Goal: Task Accomplishment & Management: Complete application form

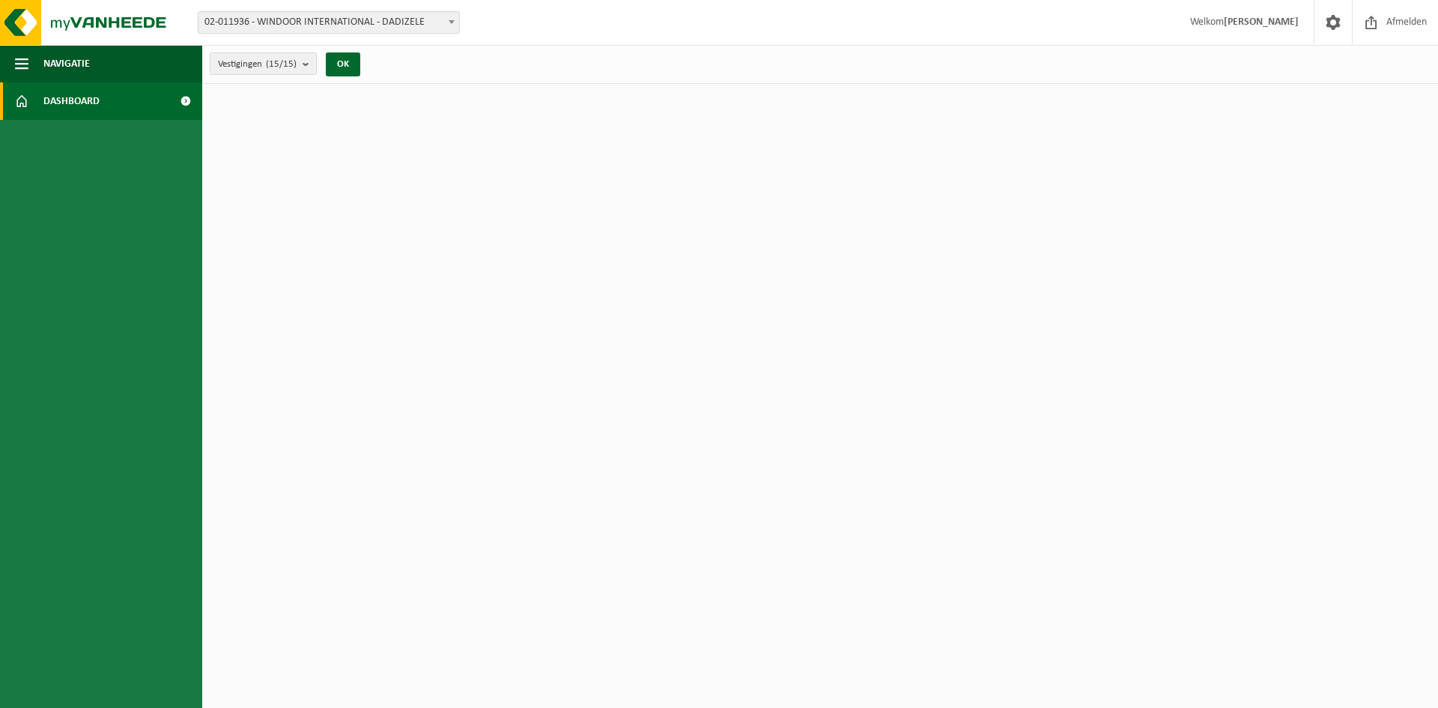
click at [94, 100] on span "Dashboard" at bounding box center [71, 100] width 56 height 37
click at [280, 21] on span "02-011936 - WINDOOR INTERNATIONAL - DADIZELE" at bounding box center [328, 22] width 261 height 21
click at [88, 60] on span "Navigatie" at bounding box center [66, 63] width 46 height 37
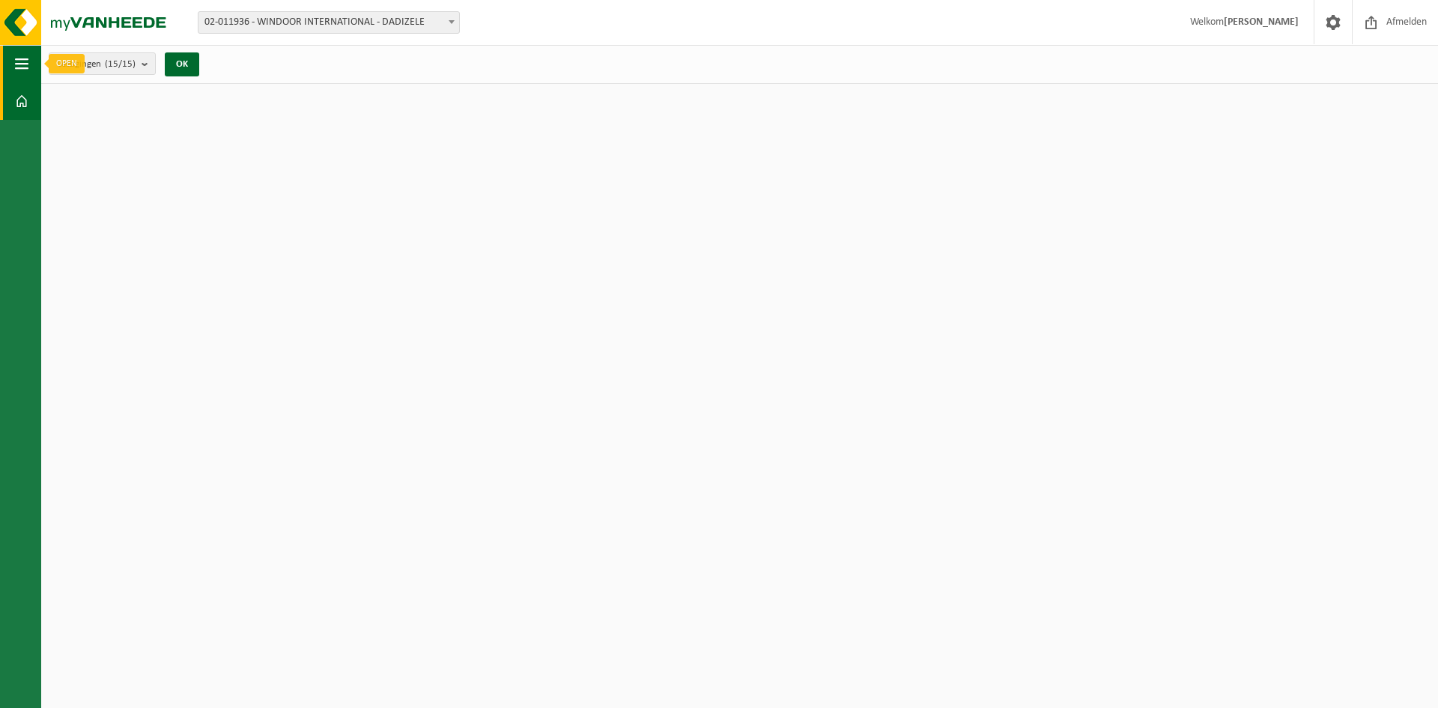
click at [23, 62] on span "button" at bounding box center [21, 63] width 13 height 37
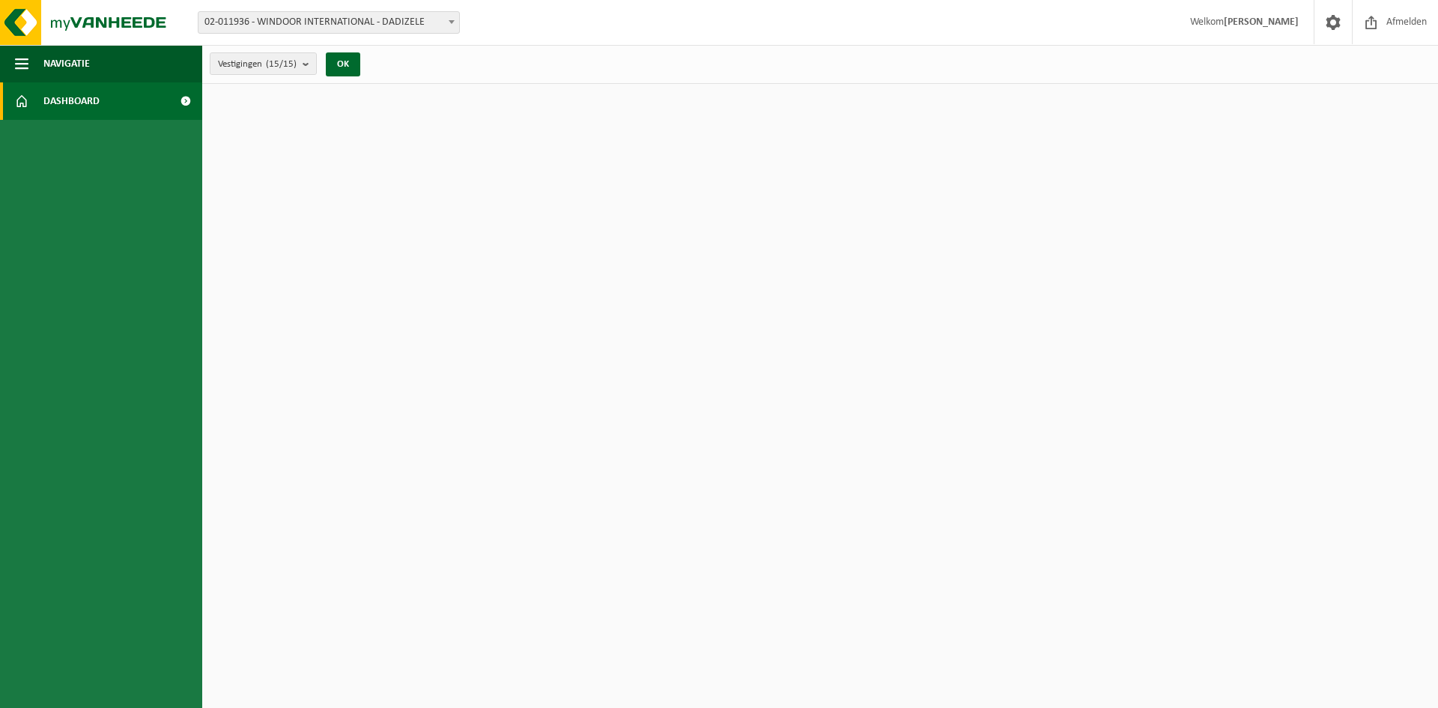
click at [454, 166] on html "Vestiging: 02-011936 - WINDOOR INTERNATIONAL - DADIZELE 10-893405 - WINDOOR - W…" at bounding box center [719, 354] width 1438 height 708
click at [489, 246] on html "Vestiging: 02-011936 - WINDOOR INTERNATIONAL - DADIZELE 10-893405 - WINDOOR - W…" at bounding box center [719, 354] width 1438 height 708
click at [358, 19] on span "02-011936 - WINDOOR INTERNATIONAL - DADIZELE" at bounding box center [328, 22] width 261 height 21
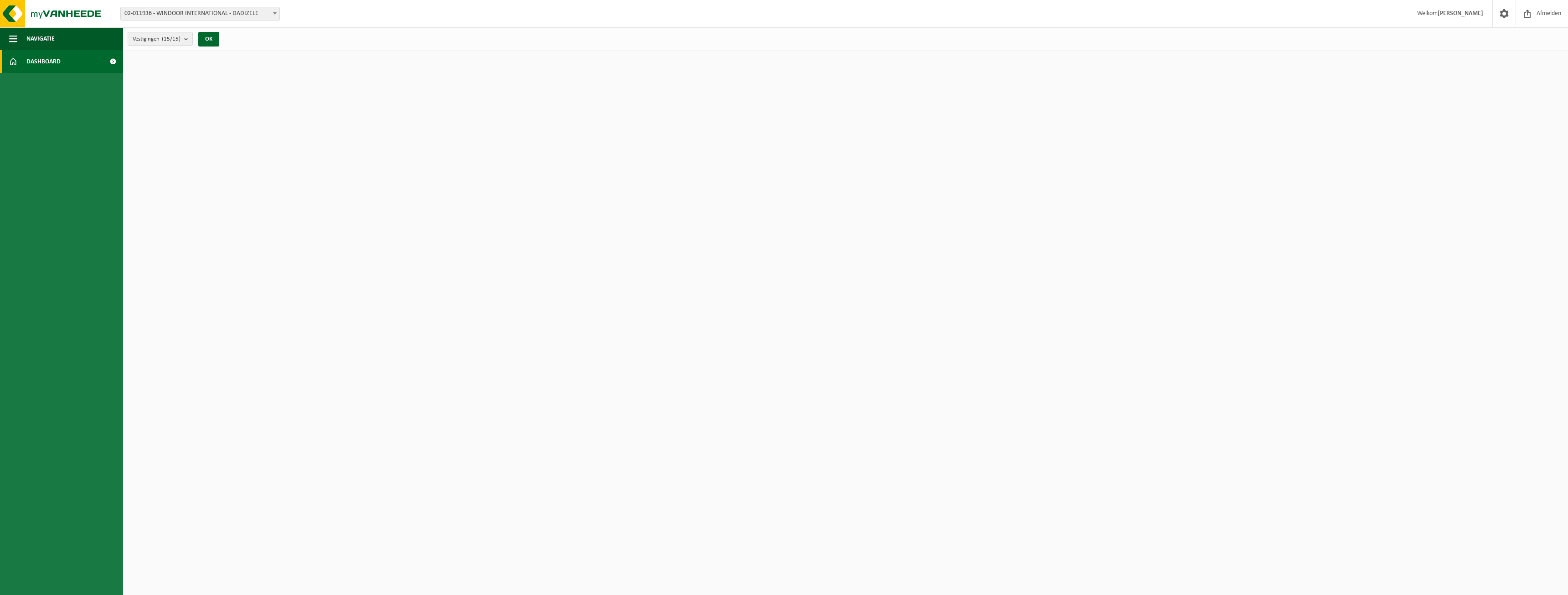
click at [115, 63] on span at bounding box center [113, 61] width 21 height 23
click at [113, 63] on span at bounding box center [113, 61] width 21 height 23
click at [112, 63] on span at bounding box center [113, 61] width 21 height 23
click at [8, 59] on link "Dashboard" at bounding box center [61, 61] width 123 height 23
click at [0, 58] on link "Dashboard" at bounding box center [61, 61] width 123 height 23
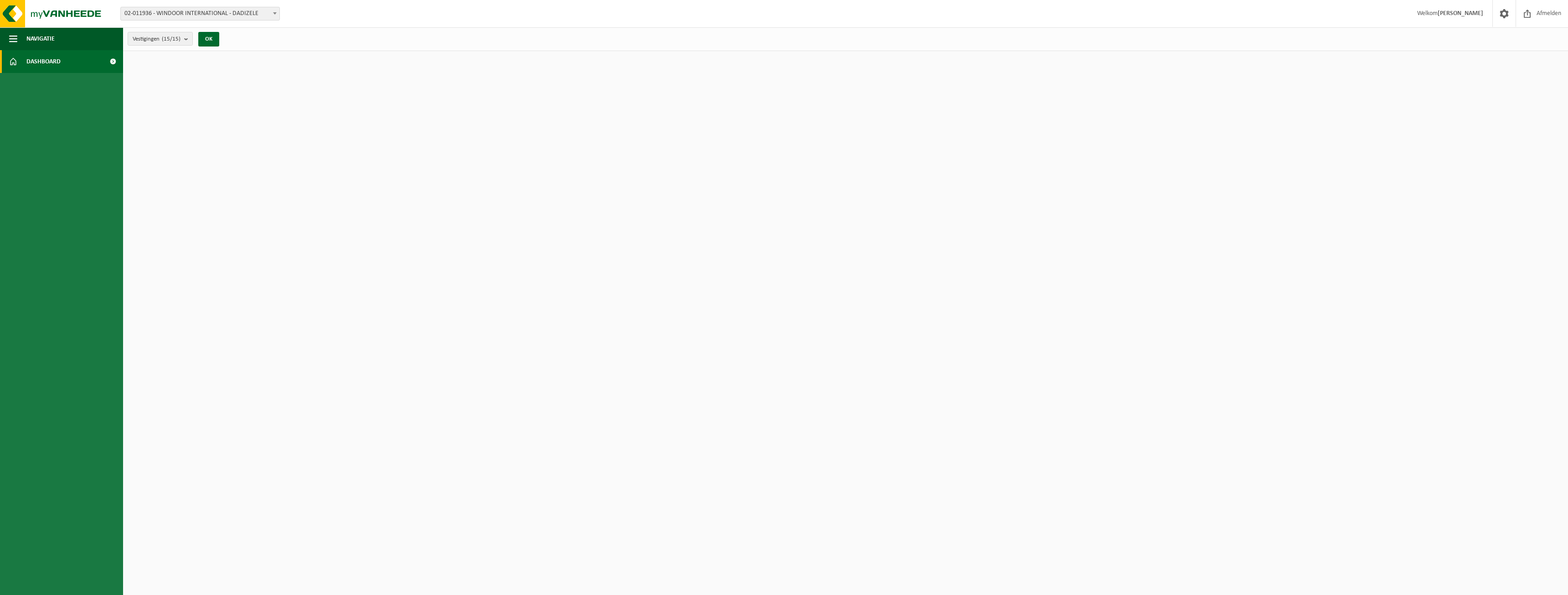
click at [12, 58] on span at bounding box center [13, 61] width 8 height 23
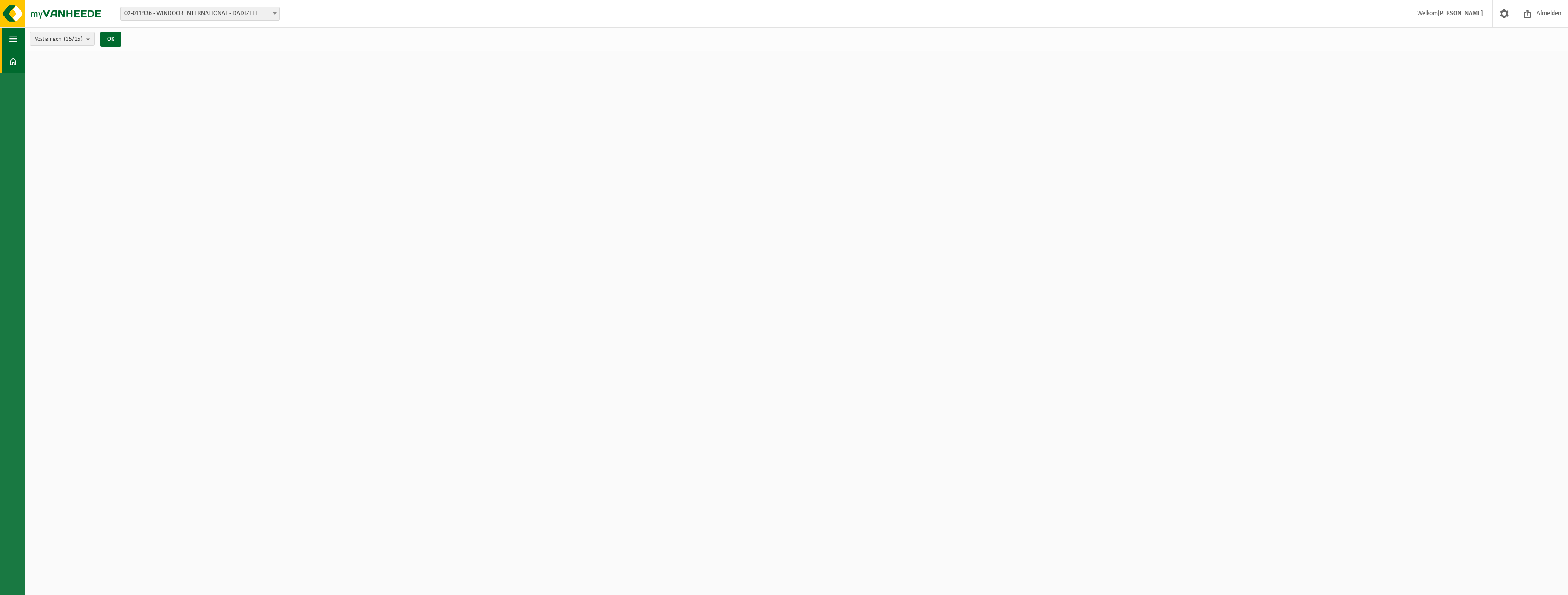
click at [17, 33] on button "Navigatie" at bounding box center [12, 38] width 25 height 23
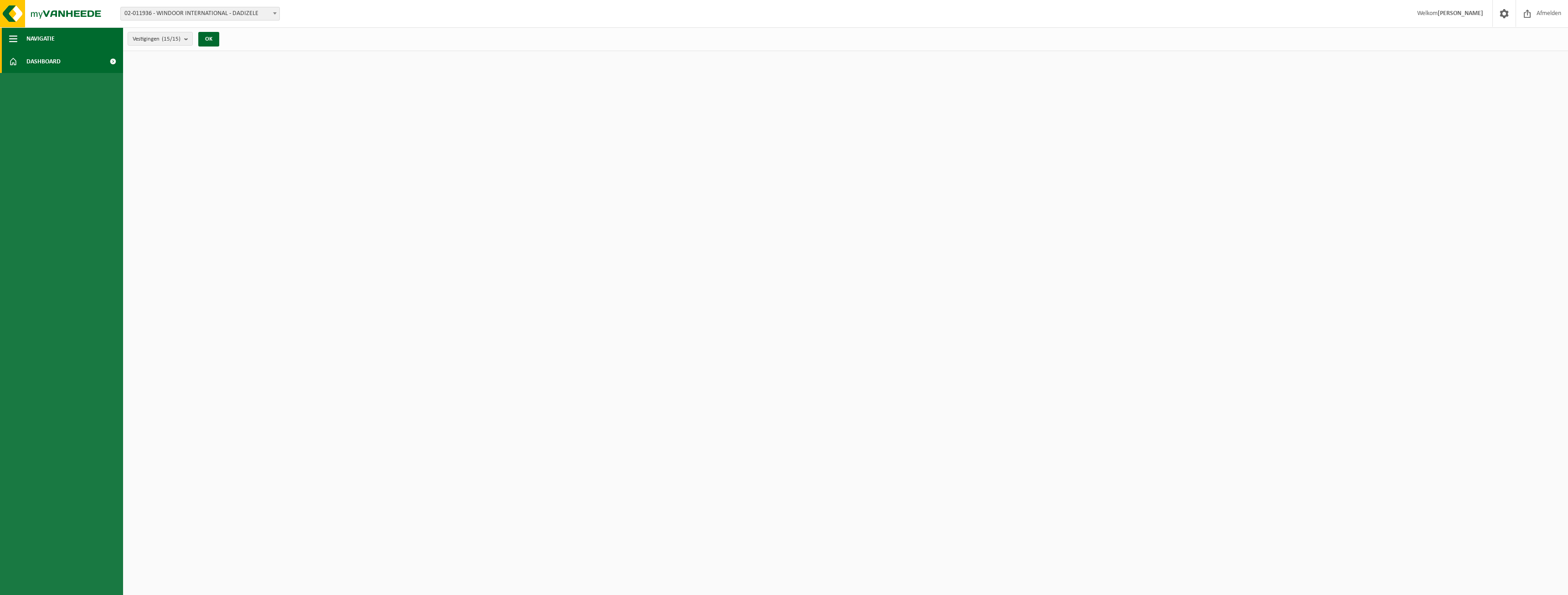
click at [17, 33] on button "Navigatie" at bounding box center [61, 38] width 123 height 23
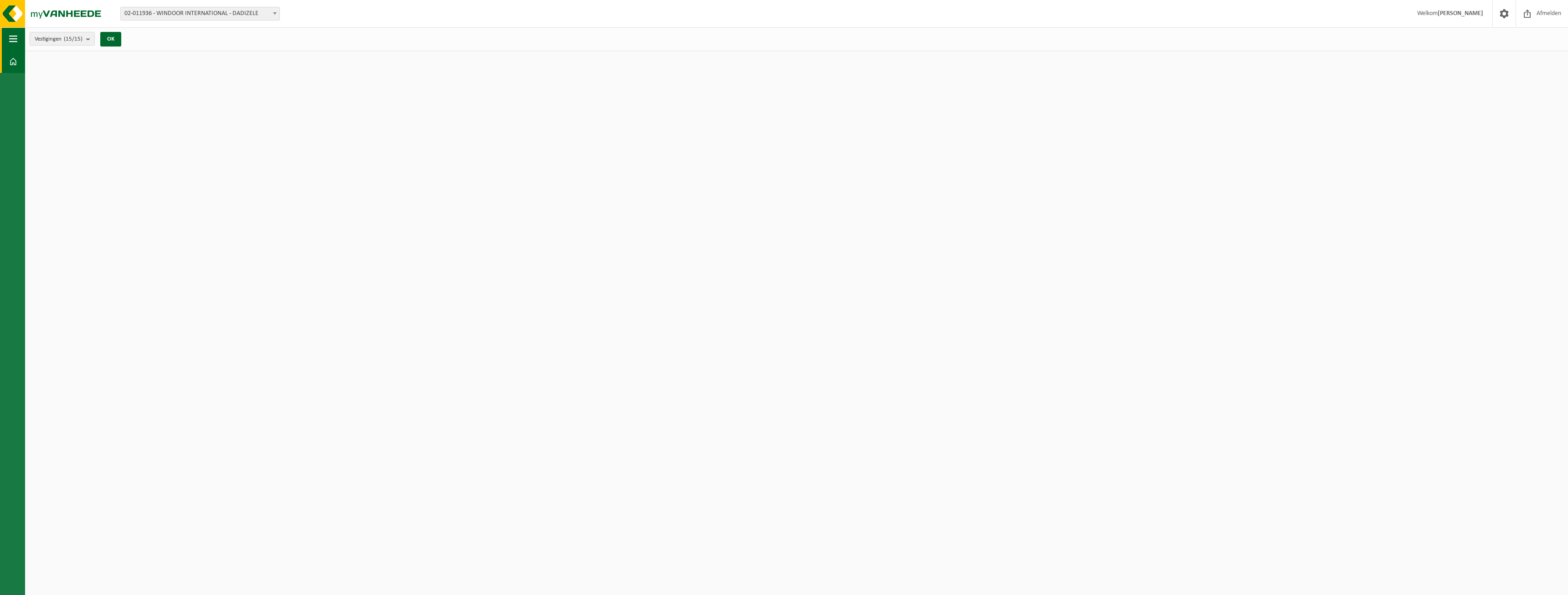
click at [15, 37] on span "button" at bounding box center [13, 38] width 8 height 23
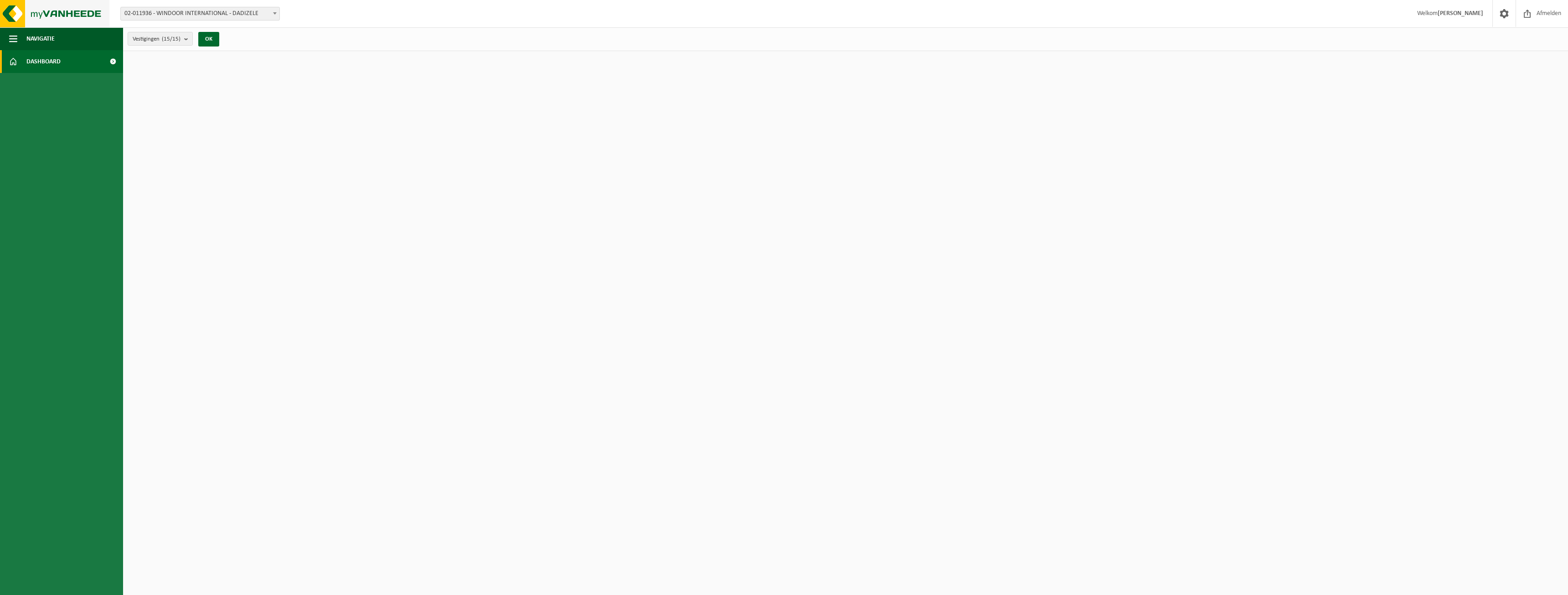
click at [14, 15] on img at bounding box center [55, 13] width 110 height 27
click at [51, 10] on img at bounding box center [55, 13] width 110 height 27
click at [159, 15] on span "02-011936 - WINDOOR INTERNATIONAL - DADIZELE" at bounding box center [200, 13] width 159 height 13
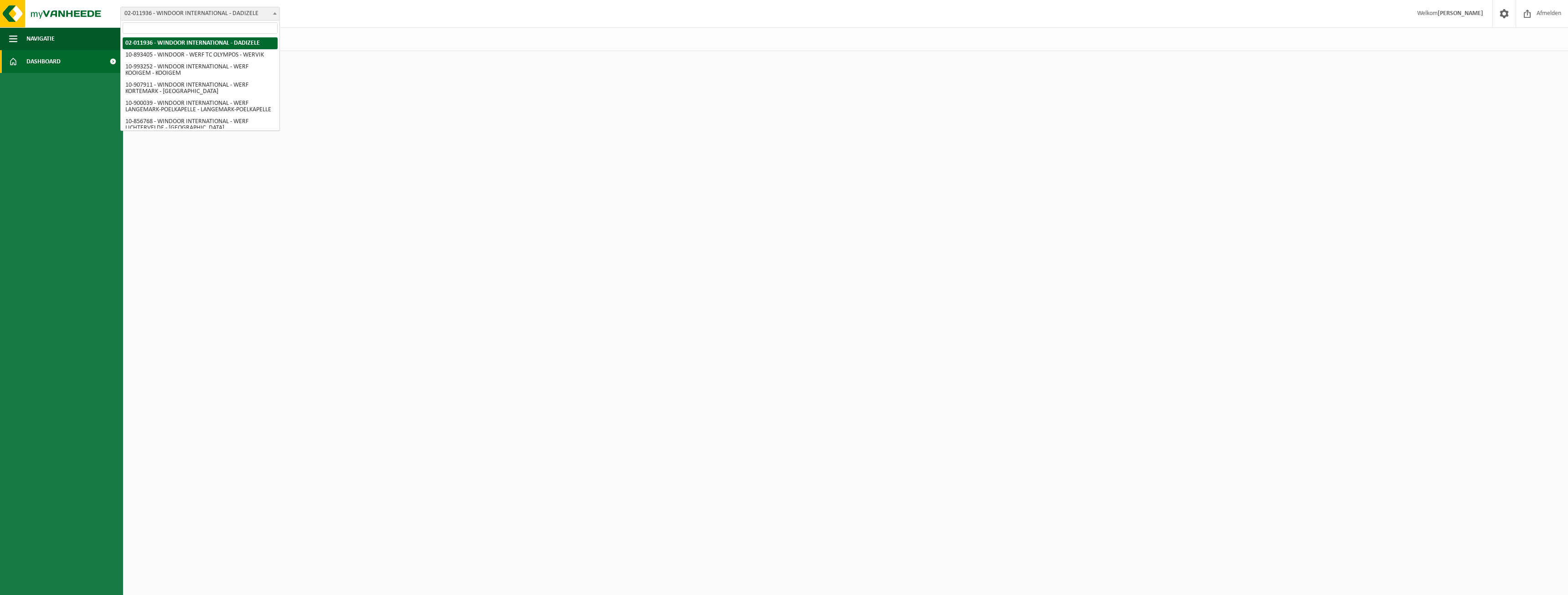
click at [159, 15] on span "02-011936 - WINDOOR INTERNATIONAL - DADIZELE" at bounding box center [200, 13] width 159 height 13
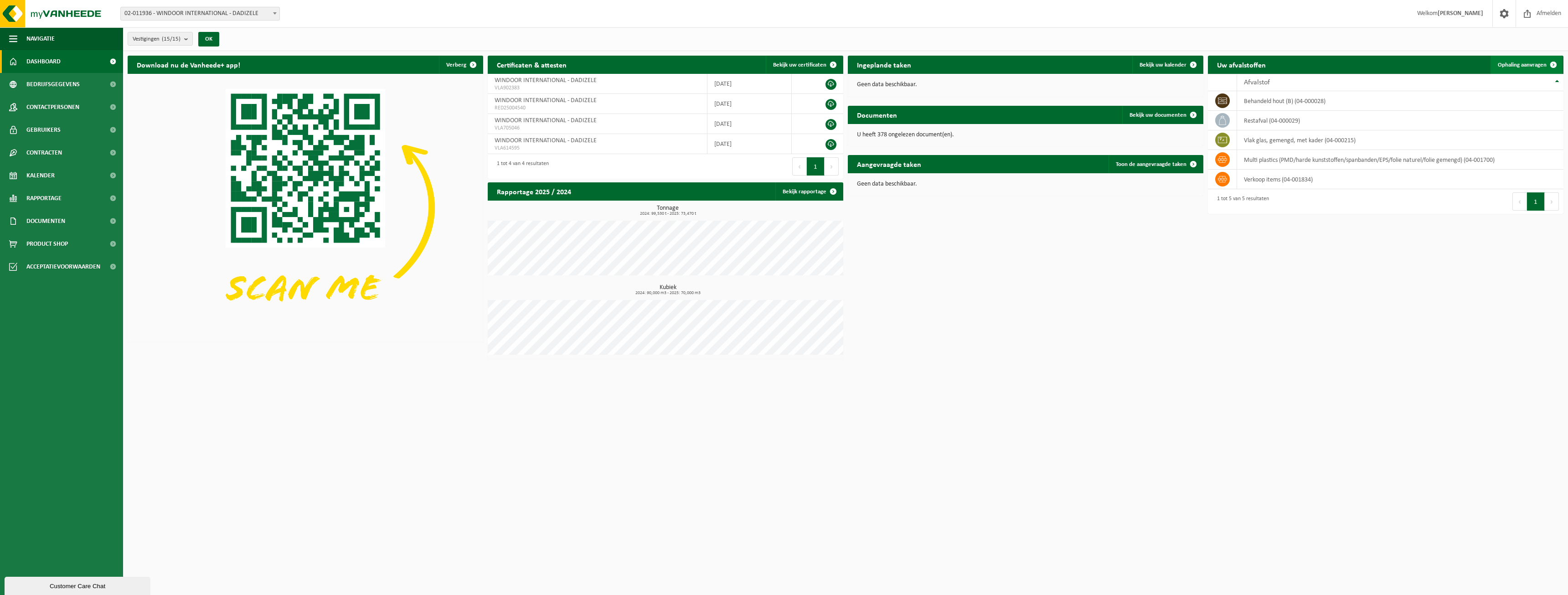
click at [1522, 66] on span "Ophaling aanvragen" at bounding box center [1522, 65] width 49 height 6
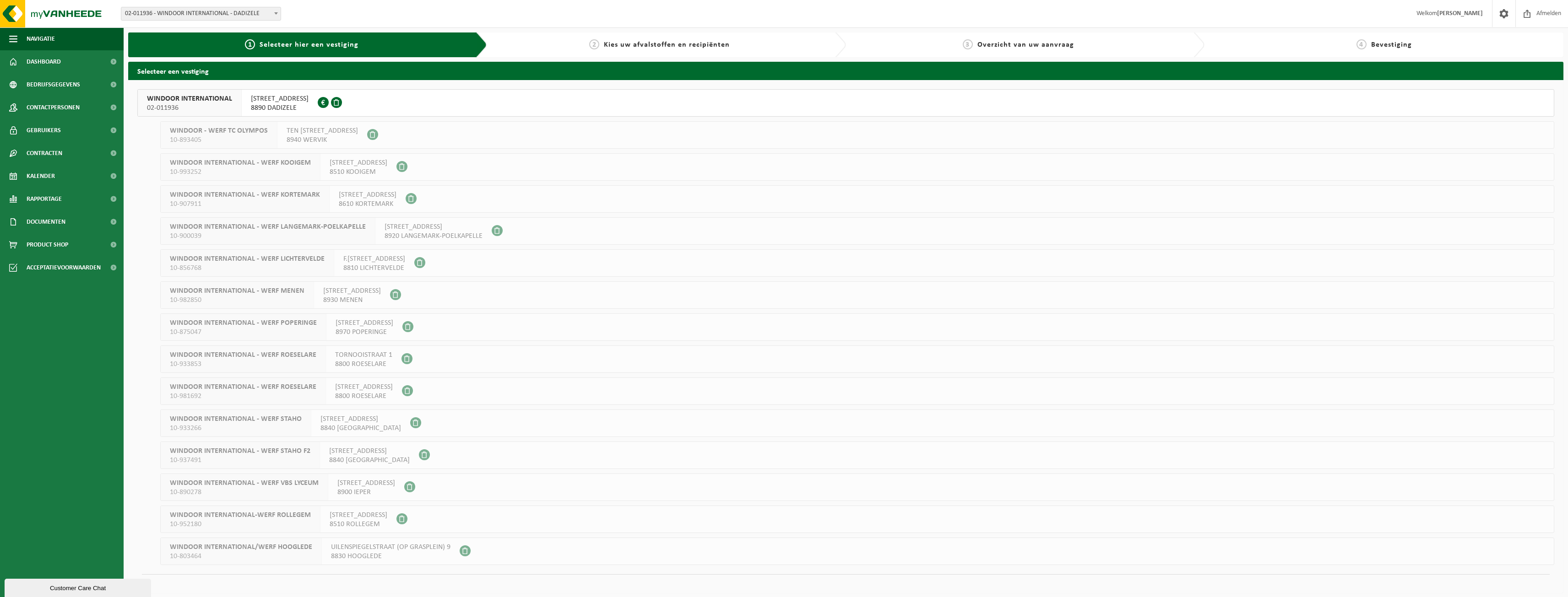
click at [296, 99] on span "MEENSESTEENWEG 100" at bounding box center [279, 98] width 57 height 9
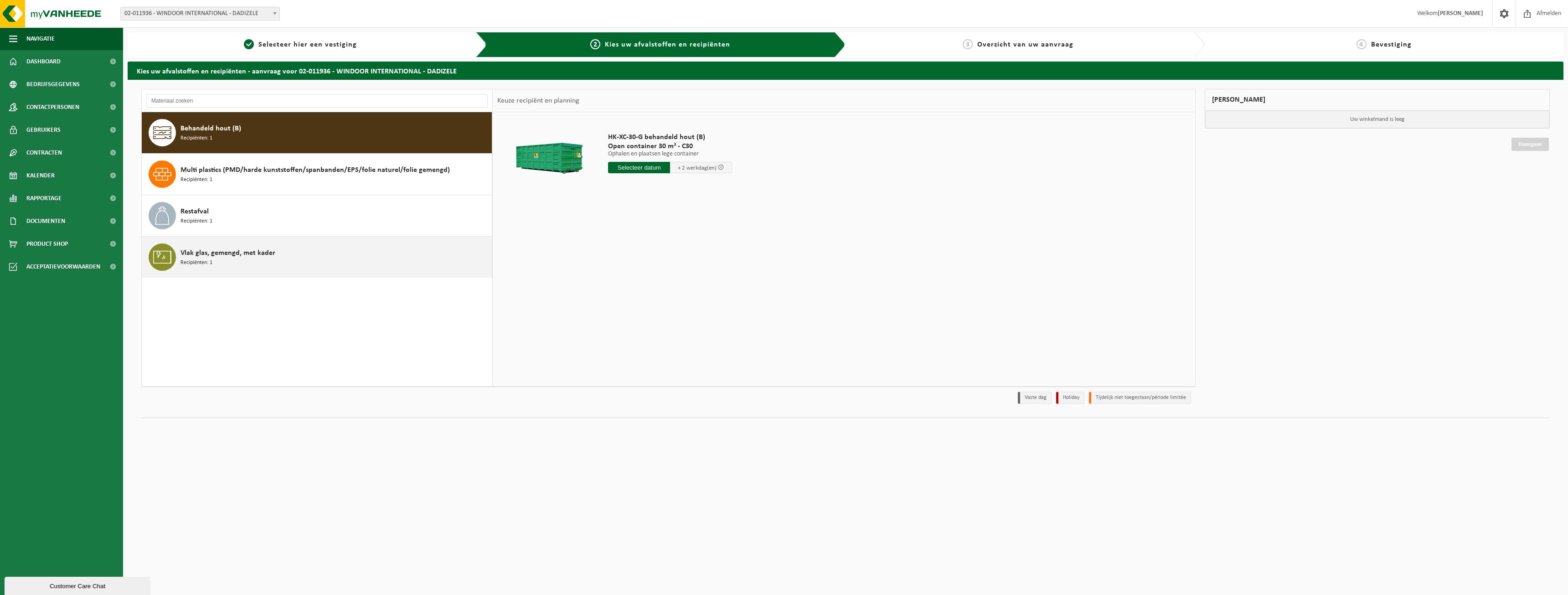
click at [273, 252] on span "Vlak glas, gemengd, met kader" at bounding box center [228, 253] width 95 height 11
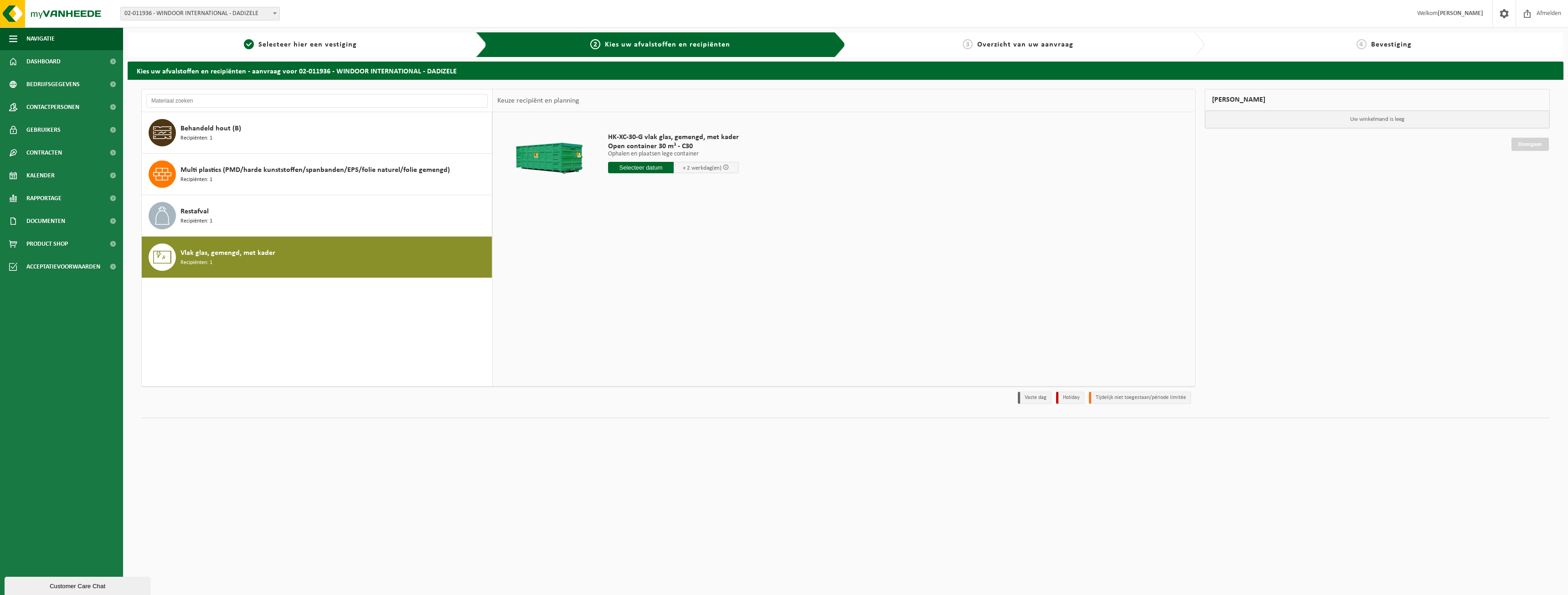
click at [718, 166] on span "+ 2 werkdag(en)" at bounding box center [702, 168] width 39 height 6
click at [660, 166] on input "text" at bounding box center [641, 167] width 66 height 12
click at [616, 278] on div "29" at bounding box center [617, 278] width 16 height 15
type input "Van 2025-09-29"
click at [1430, 172] on div "Mijn winkelmand Uw winkelmand is leeg Doorgaan" at bounding box center [1377, 248] width 355 height 320
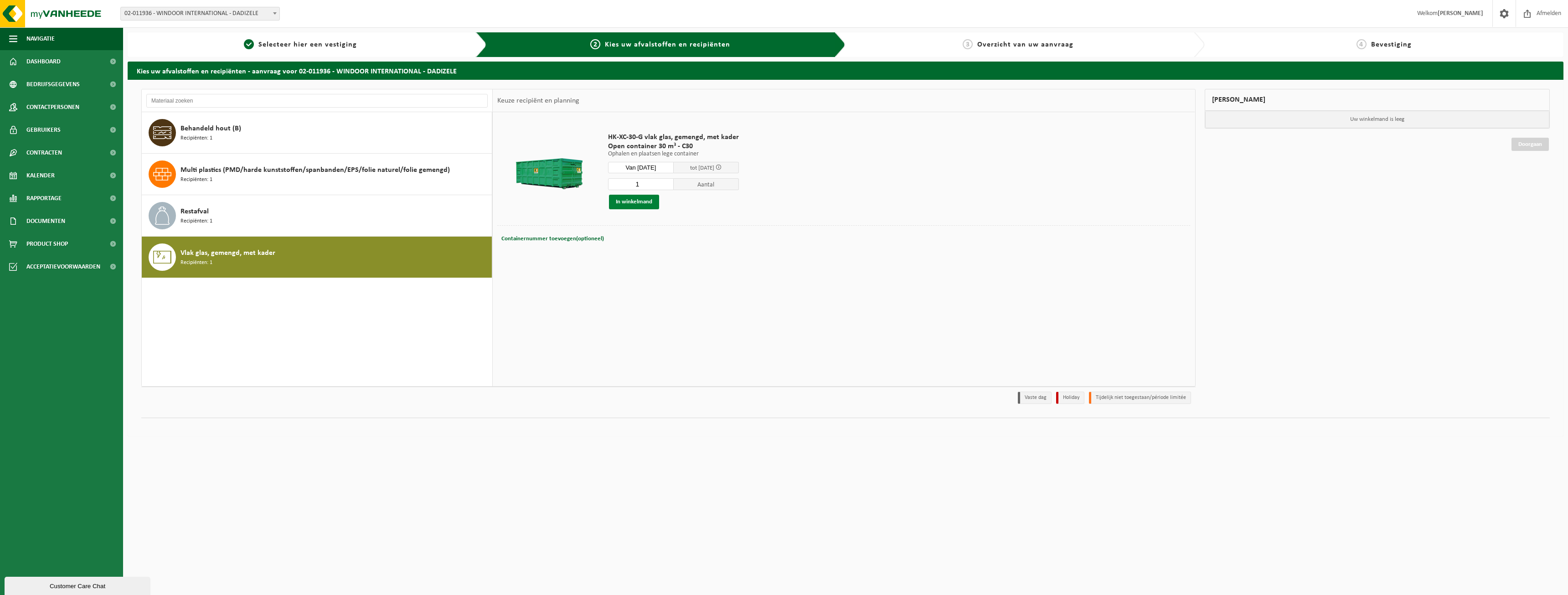
click at [653, 199] on button "In winkelmand" at bounding box center [634, 202] width 50 height 15
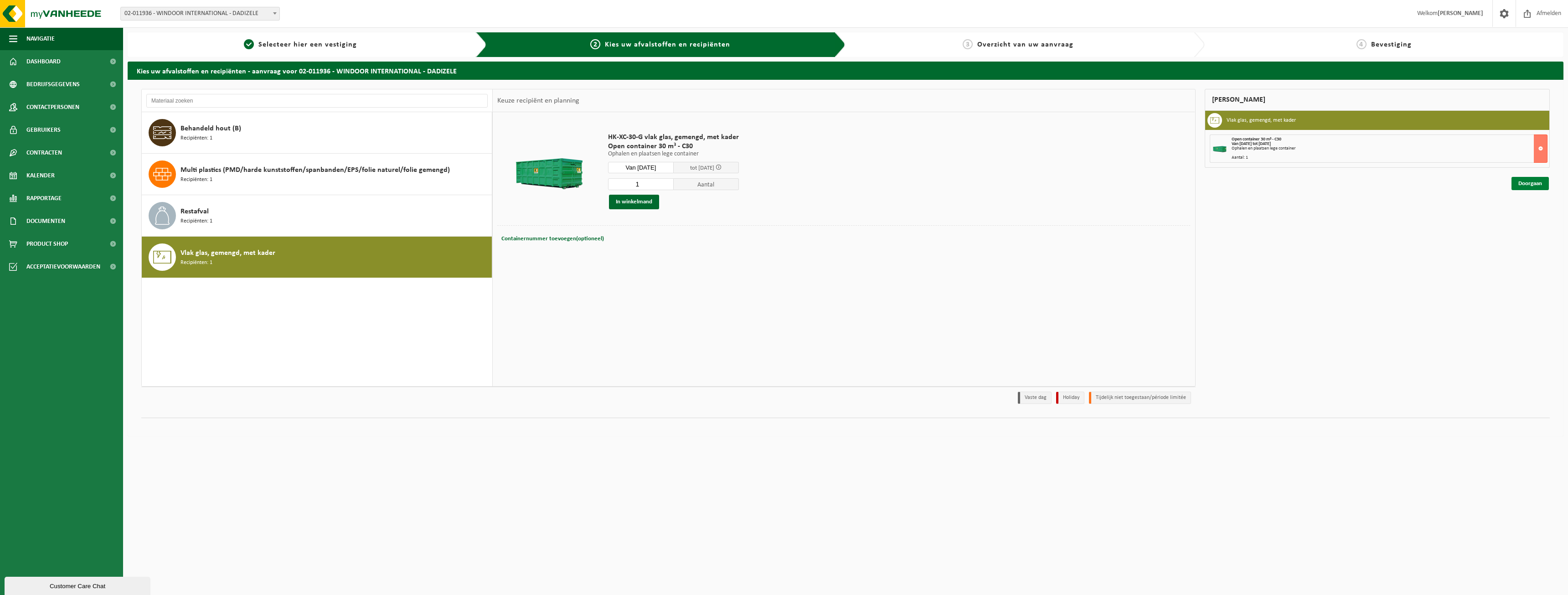
click at [1533, 181] on link "Doorgaan" at bounding box center [1530, 184] width 37 height 13
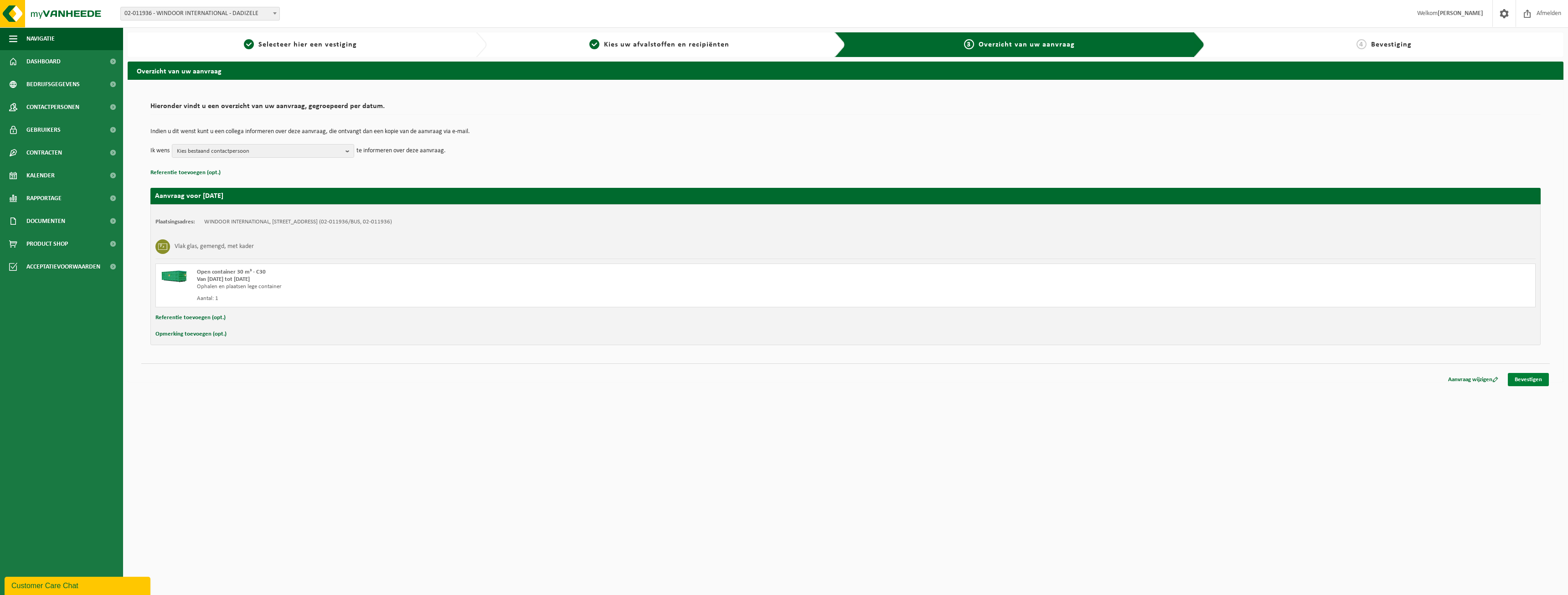
click at [1528, 381] on link "Bevestigen" at bounding box center [1528, 380] width 41 height 13
